Goal: Transaction & Acquisition: Subscribe to service/newsletter

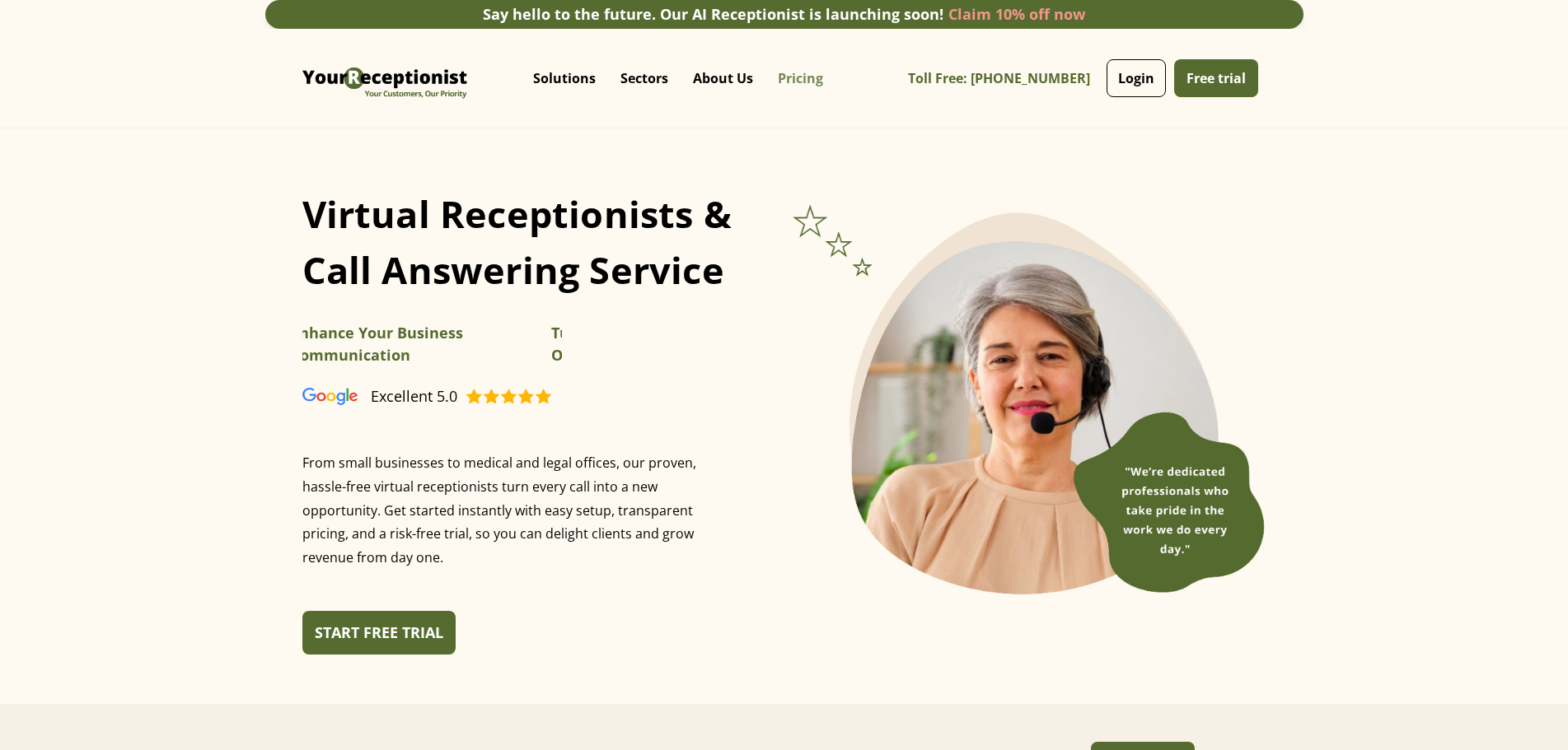
click at [783, 81] on link "Pricing" at bounding box center [800, 78] width 70 height 49
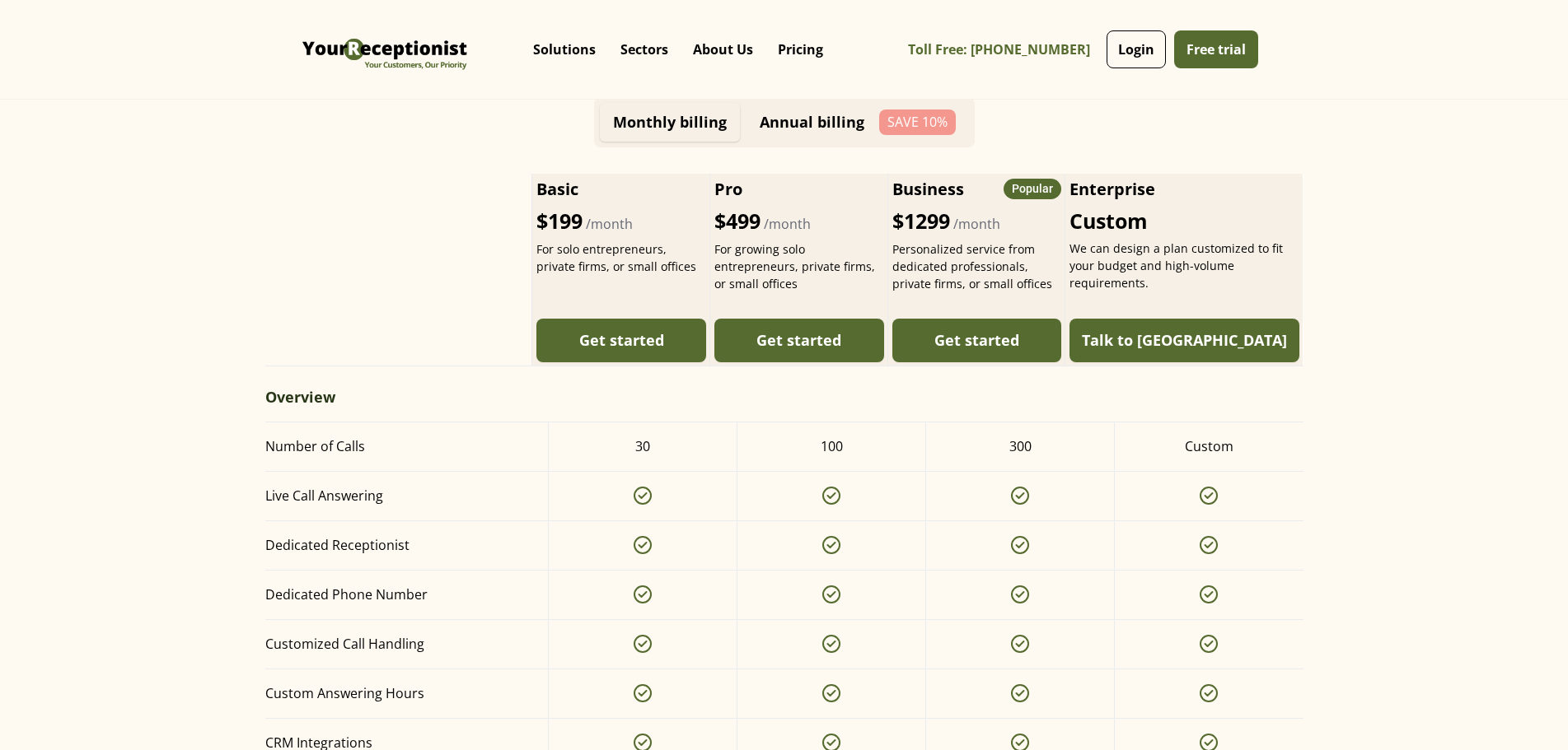
scroll to position [741, 0]
click at [834, 140] on link "Annual billing Save 10%" at bounding box center [857, 121] width 223 height 39
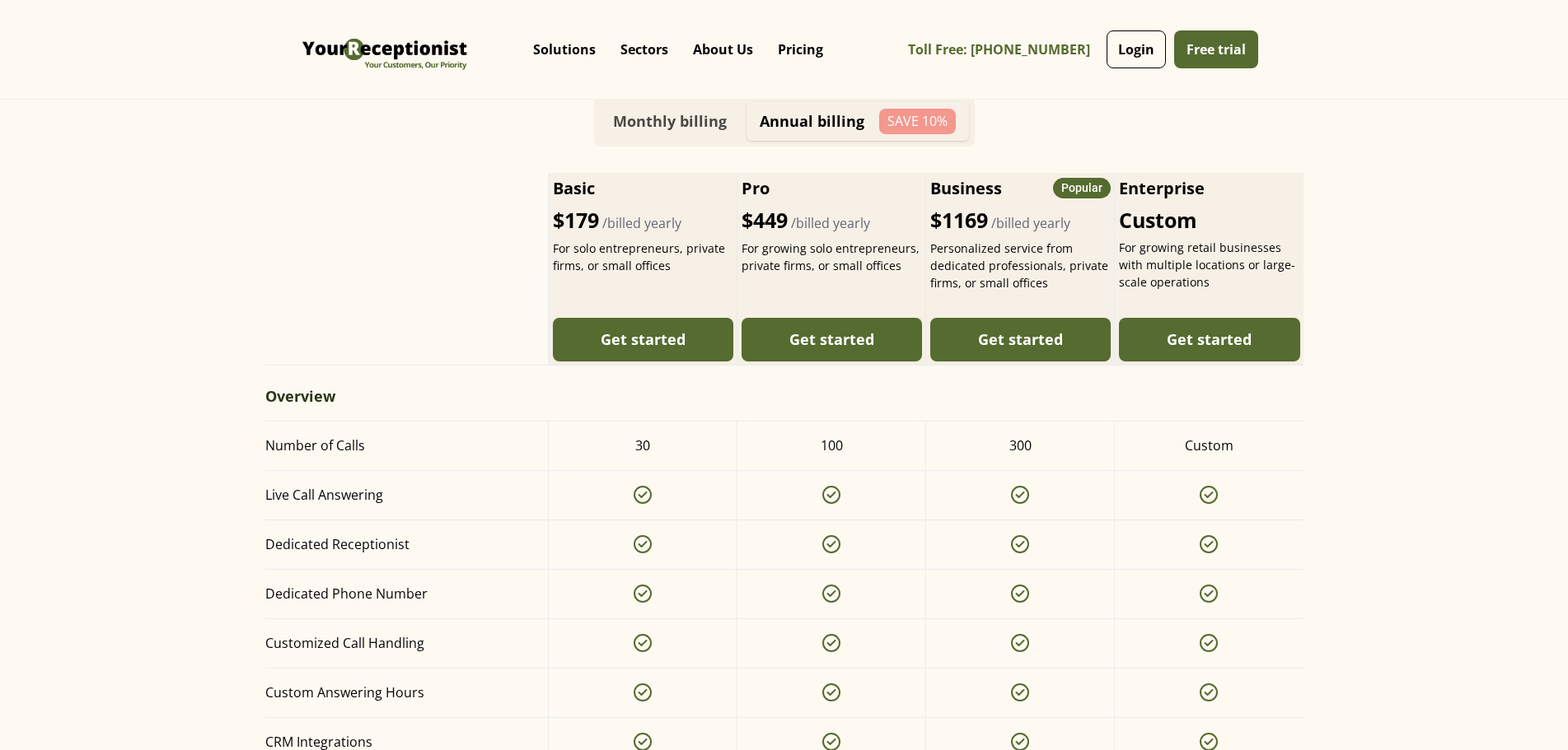
click at [722, 131] on div "Monthly billing" at bounding box center [669, 121] width 114 height 17
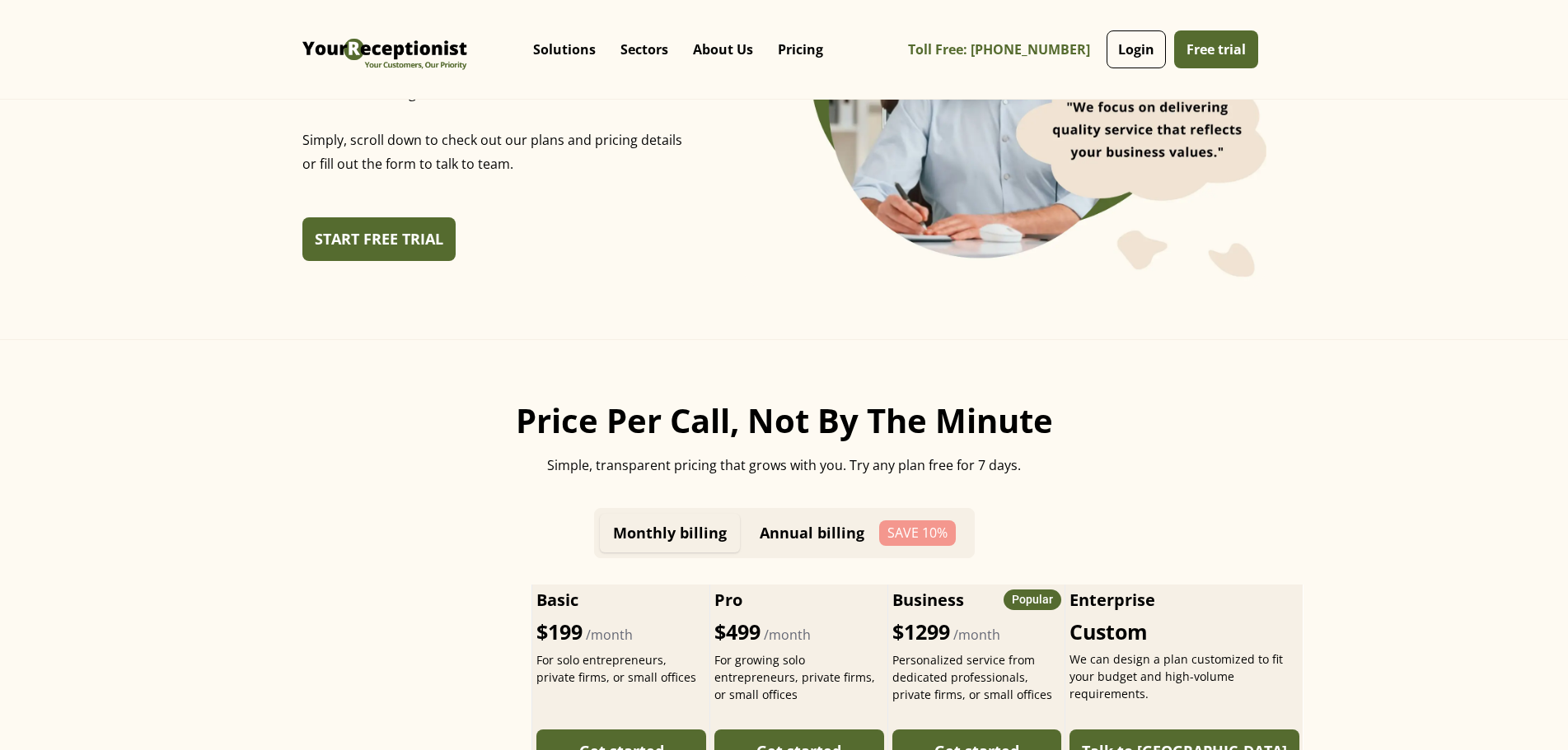
scroll to position [0, 0]
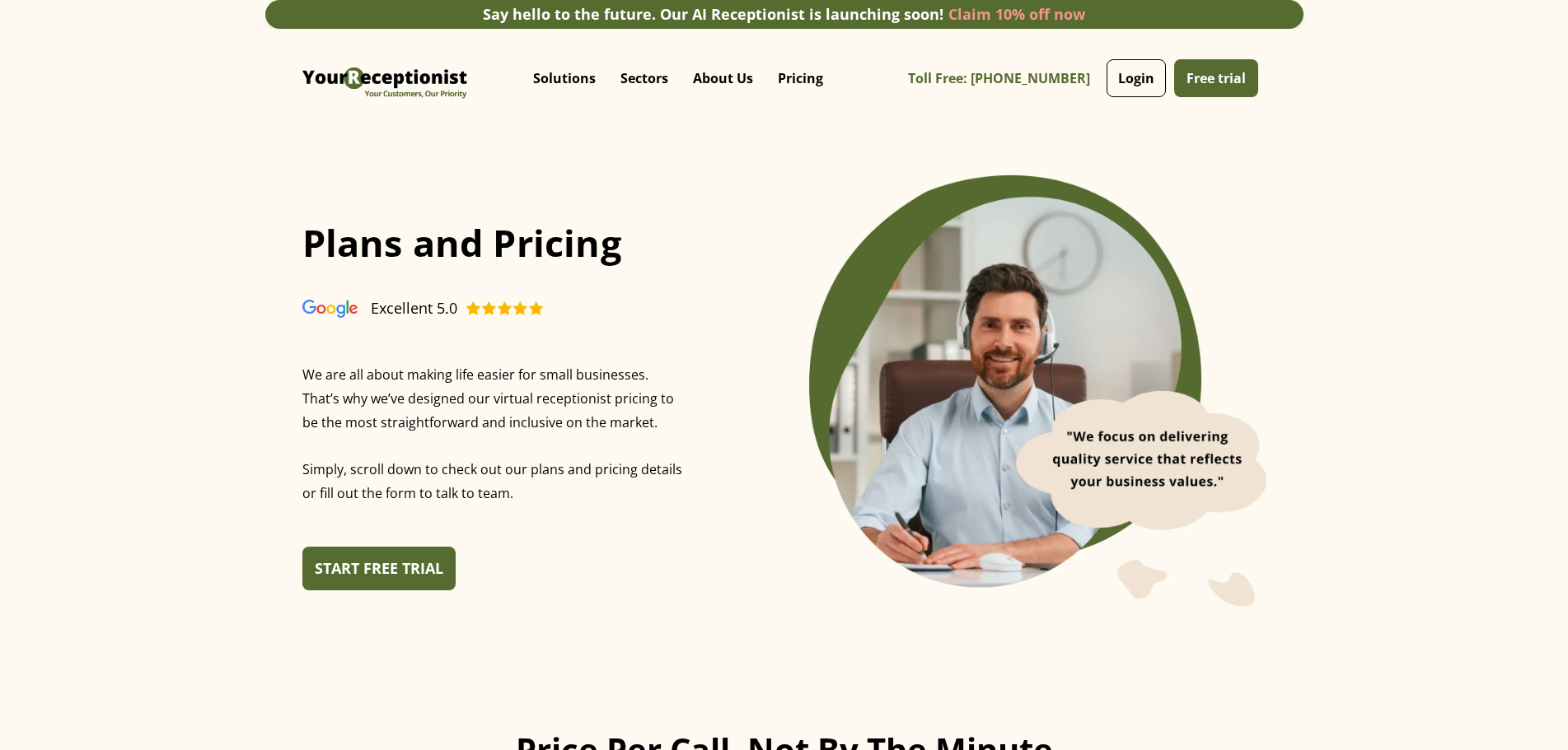
drag, startPoint x: 285, startPoint y: 237, endPoint x: 292, endPoint y: 260, distance: 24.0
click at [302, 260] on h1 "Plans and Pricing" at bounding box center [498, 243] width 392 height 89
